Goal: Task Accomplishment & Management: Complete application form

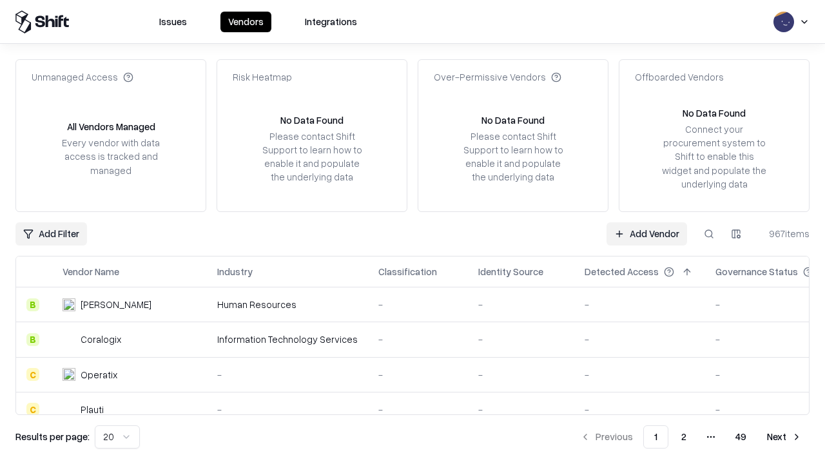
click at [647, 233] on link "Add Vendor" at bounding box center [647, 233] width 81 height 23
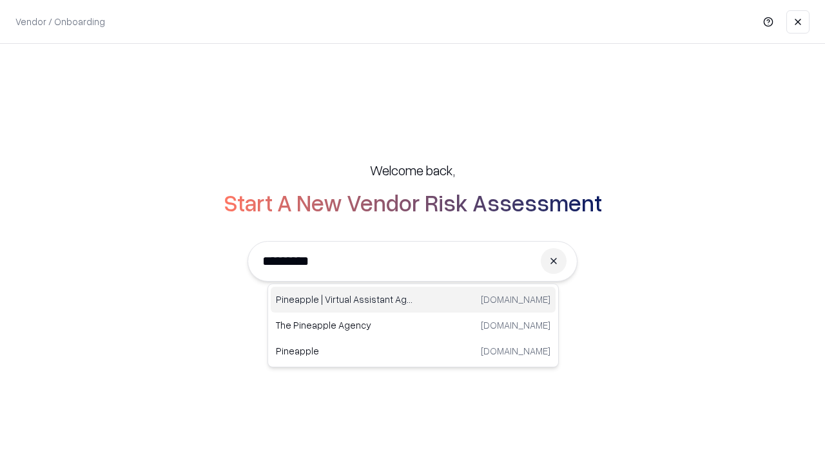
click at [413, 300] on div "Pineapple | Virtual Assistant Agency [DOMAIN_NAME]" at bounding box center [413, 300] width 285 height 26
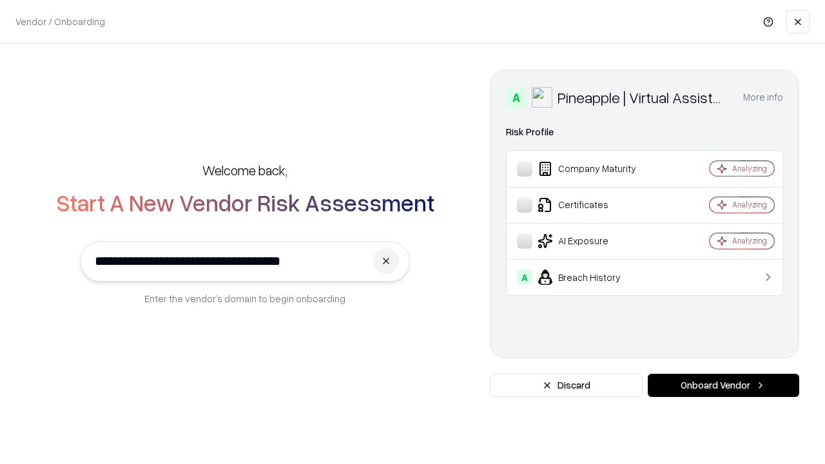
type input "**********"
click at [723, 385] on button "Onboard Vendor" at bounding box center [723, 385] width 151 height 23
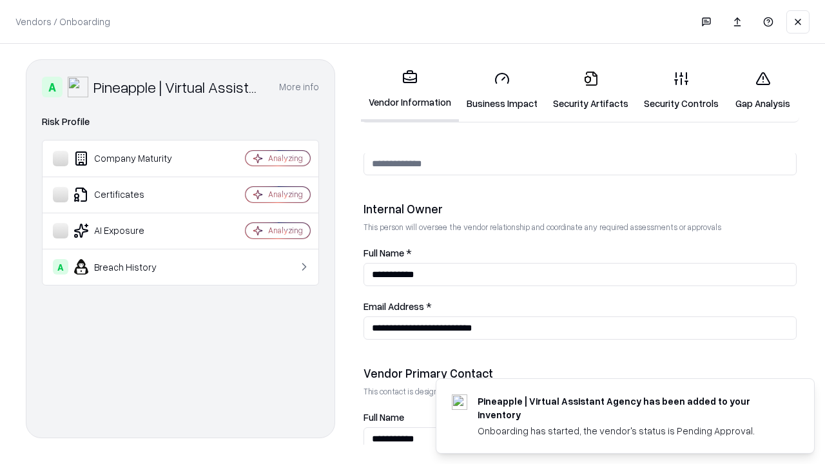
scroll to position [668, 0]
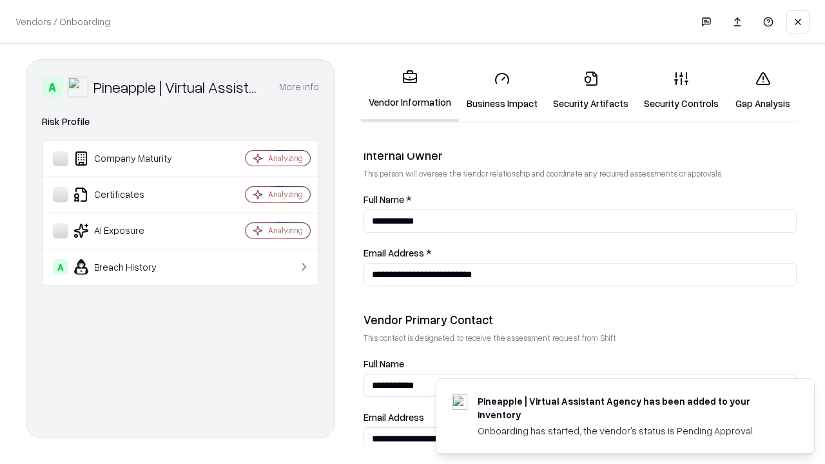
click at [502, 90] on link "Business Impact" at bounding box center [502, 91] width 86 height 60
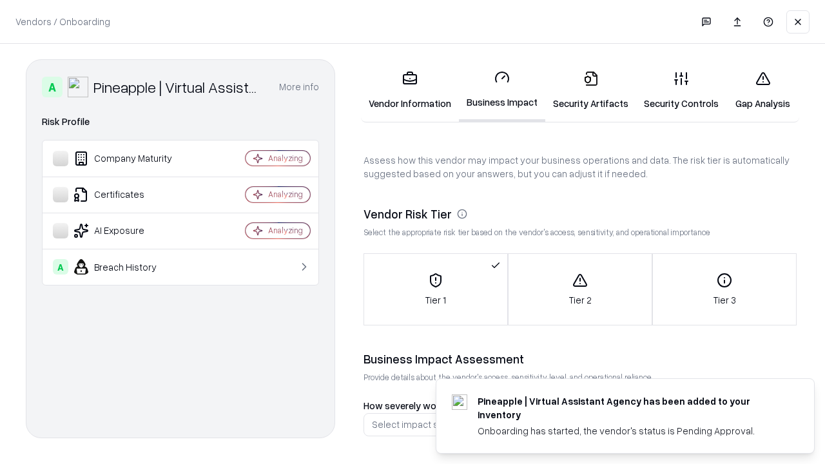
click at [763, 90] on link "Gap Analysis" at bounding box center [762, 91] width 73 height 60
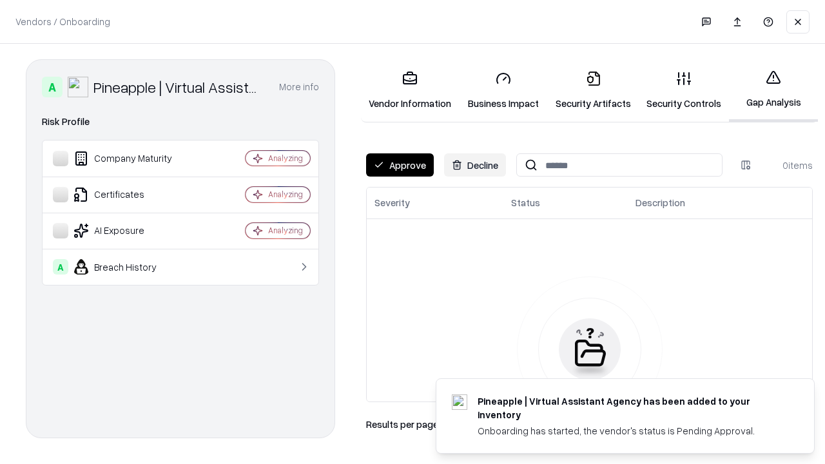
click at [400, 165] on button "Approve" at bounding box center [400, 164] width 68 height 23
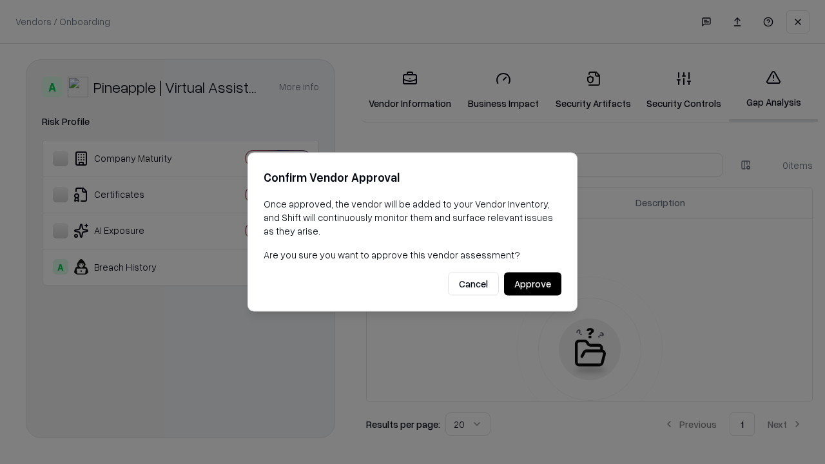
click at [532, 284] on button "Approve" at bounding box center [532, 284] width 57 height 23
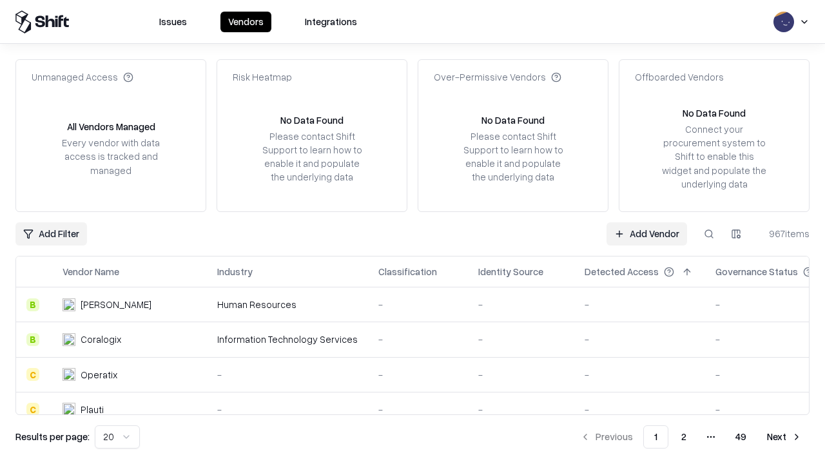
type input "**********"
click at [647, 233] on link "Add Vendor" at bounding box center [647, 233] width 81 height 23
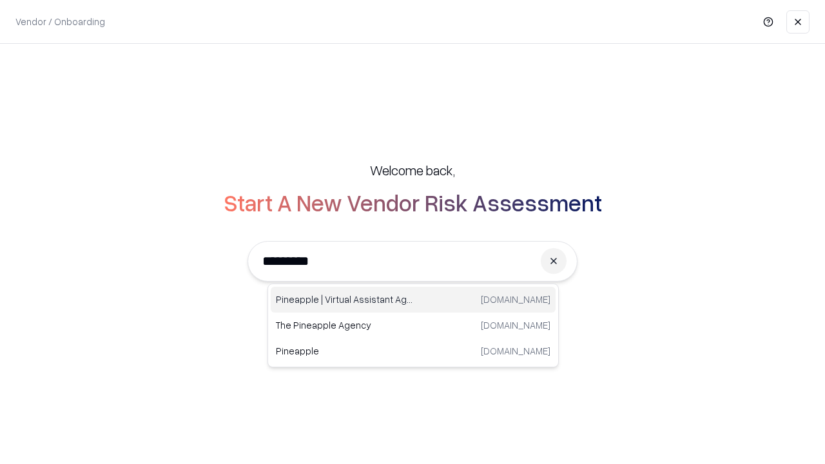
click at [413, 300] on div "Pineapple | Virtual Assistant Agency [DOMAIN_NAME]" at bounding box center [413, 300] width 285 height 26
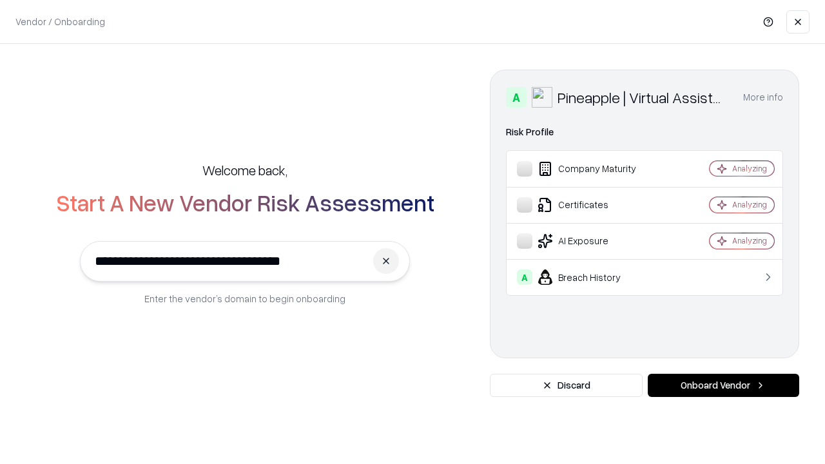
type input "**********"
click at [723, 385] on button "Onboard Vendor" at bounding box center [723, 385] width 151 height 23
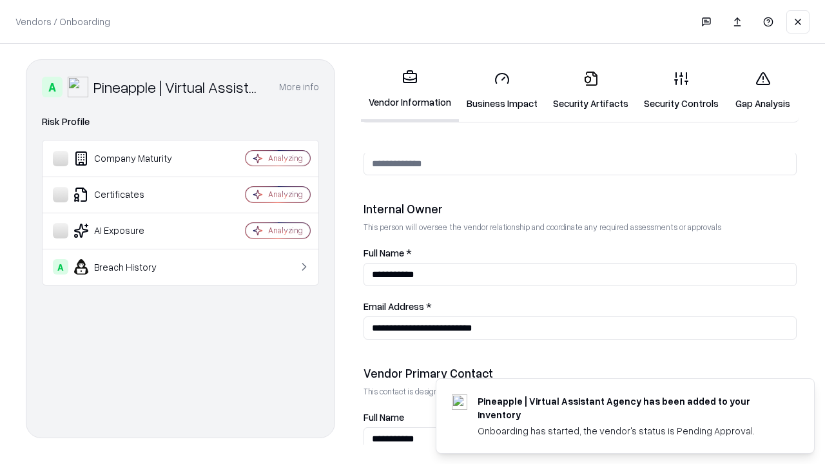
scroll to position [668, 0]
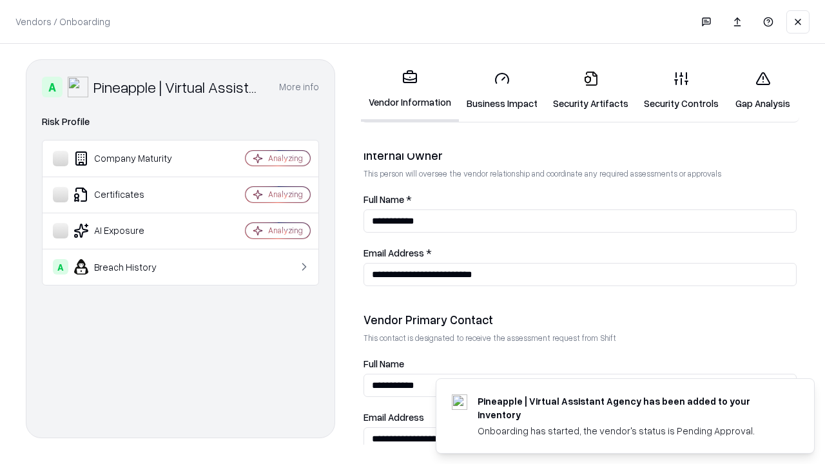
click at [763, 90] on link "Gap Analysis" at bounding box center [762, 91] width 73 height 60
